Goal: Find specific page/section: Find specific page/section

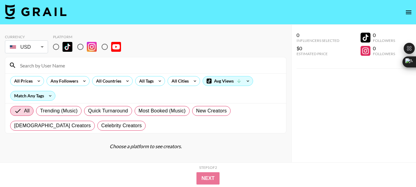
click at [107, 45] on input "radio" at bounding box center [104, 46] width 13 height 13
radio input "true"
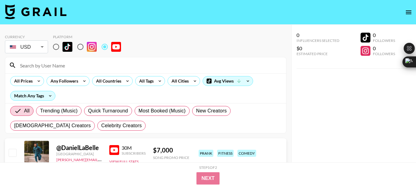
click at [36, 65] on input at bounding box center [149, 65] width 266 height 10
paste input "@TerryJ46"
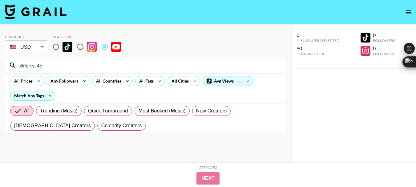
type input "@TerryJ46"
click at [33, 63] on input "@TerryJ46" at bounding box center [149, 65] width 266 height 10
click at [32, 63] on input "@TerryJ46" at bounding box center [149, 65] width 266 height 10
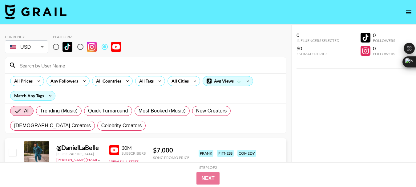
paste input "@DNAReactions"
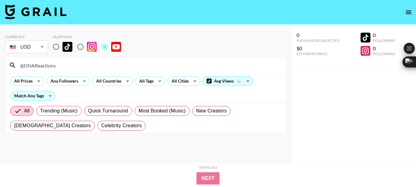
type input "@DNAReactions"
click at [38, 64] on input "@DNAReactions" at bounding box center [149, 65] width 266 height 10
drag, startPoint x: 38, startPoint y: 64, endPoint x: 37, endPoint y: 60, distance: 3.5
click at [38, 64] on input "@DNAReactions" at bounding box center [149, 65] width 266 height 10
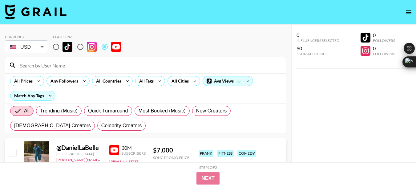
paste input "@TimWelchVocalStudio"
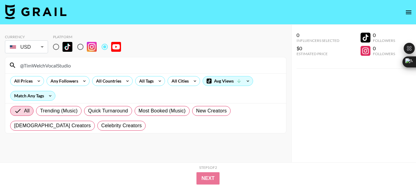
type input "@TimWelchVocalStudio"
click at [50, 63] on input "@TimWelchVocalStudio" at bounding box center [149, 65] width 266 height 10
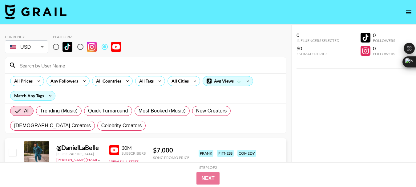
paste input "@hthazee"
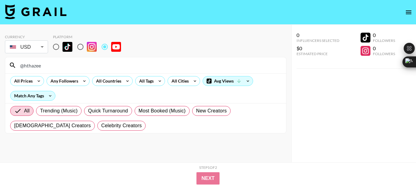
type input "@hthazee"
click at [27, 64] on input "@hthazee" at bounding box center [149, 65] width 266 height 10
click at [27, 63] on input "@hthazee" at bounding box center [149, 65] width 266 height 10
type input "="
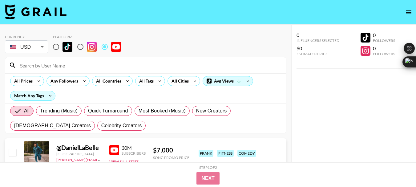
paste input "@turningthetables"
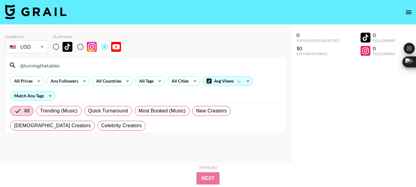
type input "@turningthetables"
click at [48, 64] on input "@turningthetables" at bounding box center [149, 65] width 266 height 10
click at [47, 64] on input "@turningthetables" at bounding box center [149, 65] width 266 height 10
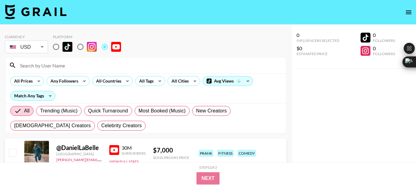
paste input "@ypictures"
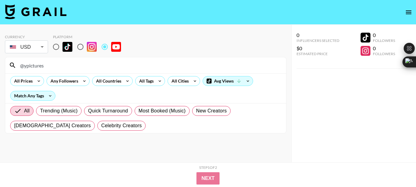
type input "@ypictures"
click at [33, 68] on input "@ypictures" at bounding box center [149, 65] width 266 height 10
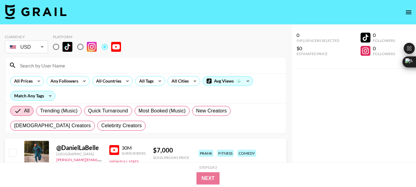
paste input "@hthazee"
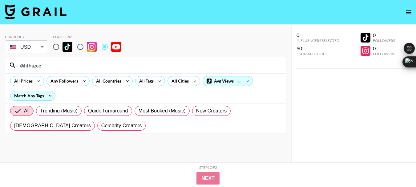
type input "@hthazee"
click at [33, 65] on input "@hthazee" at bounding box center [149, 65] width 266 height 10
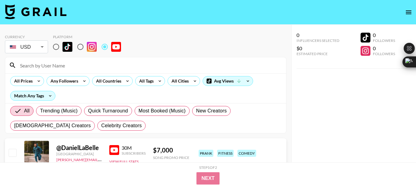
paste input "@TheTwerkEthicShow"
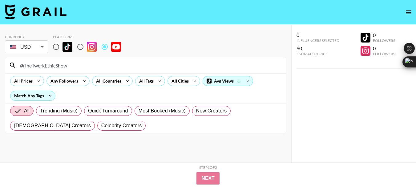
type input "@TheTwerkEthicShow"
click at [54, 66] on input "@TheTwerkEthicShow" at bounding box center [149, 65] width 266 height 10
click at [54, 65] on input "@TheTwerkEthicShow" at bounding box center [149, 65] width 266 height 10
click at [53, 65] on input "@TheTwerkEthicShow" at bounding box center [149, 65] width 266 height 10
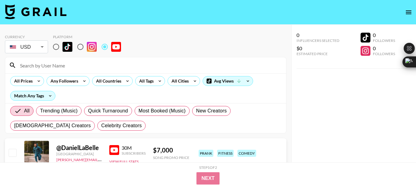
paste input "@Dubbin031"
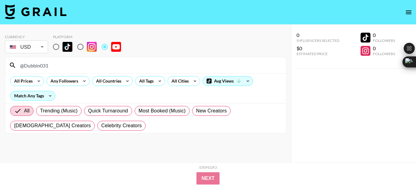
type input "@Dubbin031"
click at [35, 62] on input "@Dubbin031" at bounding box center [149, 65] width 266 height 10
click at [34, 62] on input "@Dubbin031" at bounding box center [149, 65] width 266 height 10
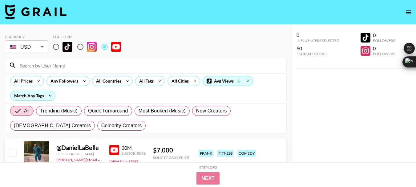
paste input "@hthazee"
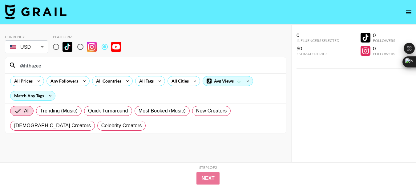
type input "@hthazee"
